Goal: Information Seeking & Learning: Stay updated

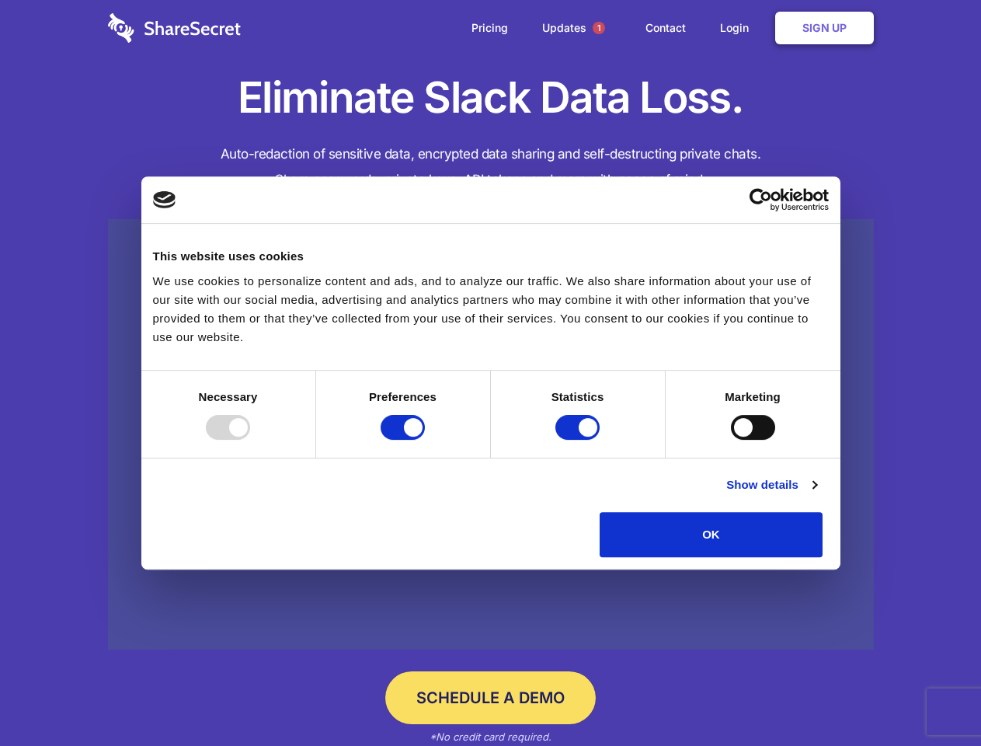
click at [250, 440] on div at bounding box center [228, 427] width 44 height 25
click at [425, 440] on input "Preferences" at bounding box center [403, 427] width 44 height 25
checkbox input "false"
click at [579, 440] on input "Statistics" at bounding box center [577, 427] width 44 height 25
checkbox input "false"
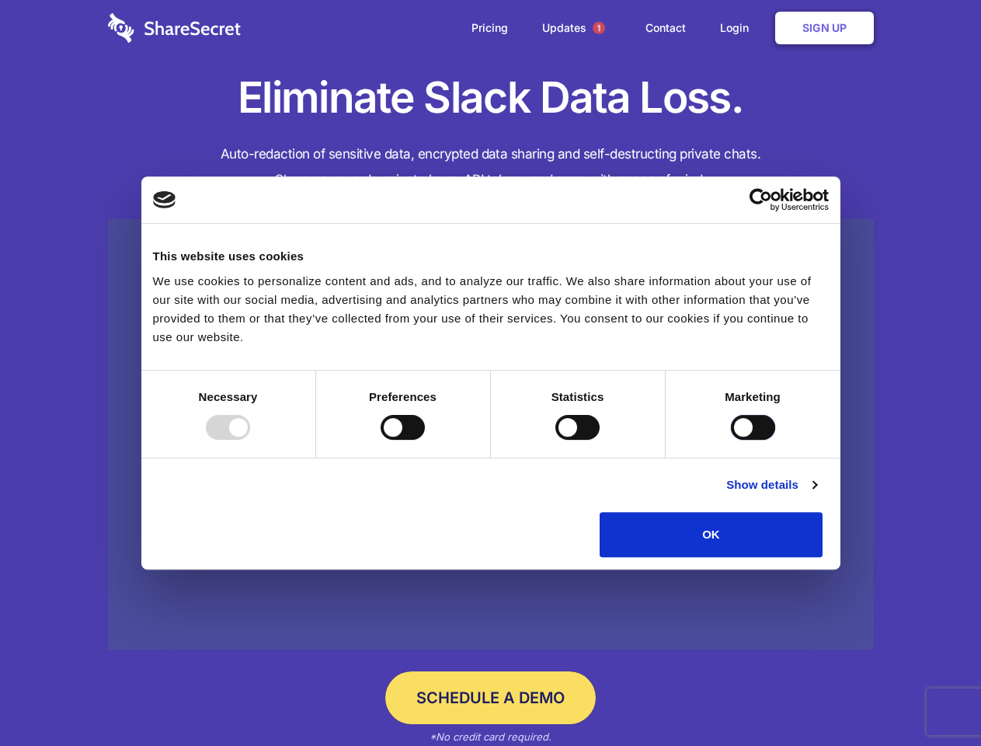
click at [731, 440] on input "Marketing" at bounding box center [753, 427] width 44 height 25
checkbox input "true"
click at [816, 494] on link "Show details" at bounding box center [771, 484] width 90 height 19
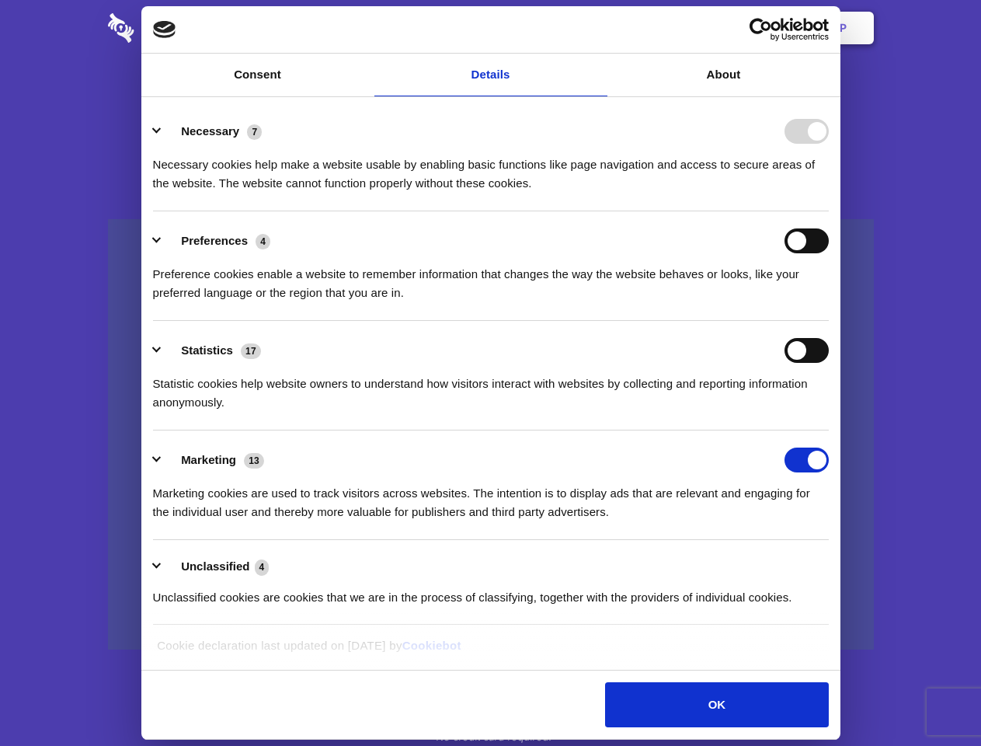
click at [829, 211] on li "Necessary 7 Necessary cookies help make a website usable by enabling basic func…" at bounding box center [491, 157] width 676 height 110
click at [598, 28] on span "1" at bounding box center [599, 28] width 12 height 12
